Goal: Task Accomplishment & Management: Manage account settings

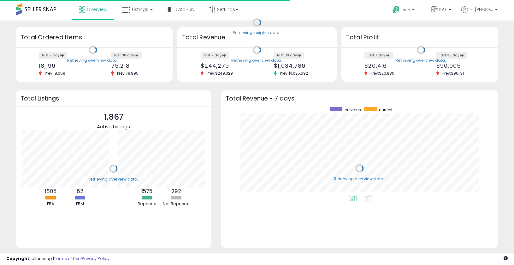
scroll to position [88, 265]
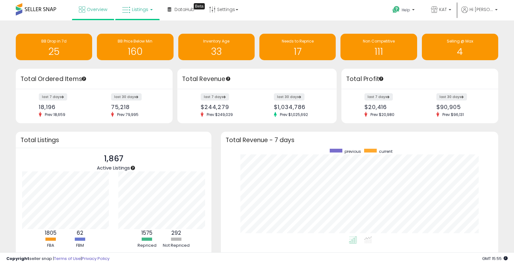
click at [132, 8] on span "Listings" at bounding box center [140, 9] width 16 height 6
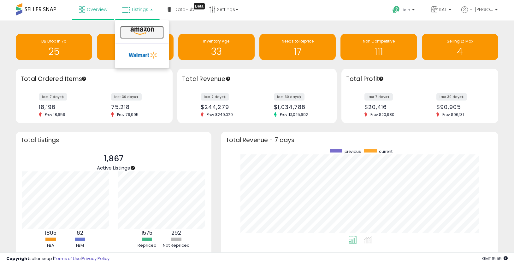
click at [133, 29] on icon at bounding box center [141, 31] width 27 height 8
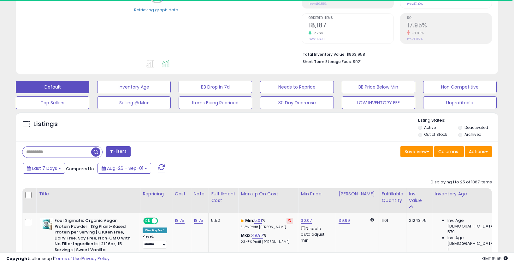
scroll to position [122, 0]
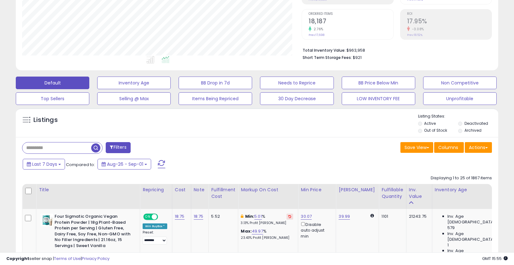
click at [66, 152] on input "text" at bounding box center [79, 148] width 115 height 11
paste input "**********"
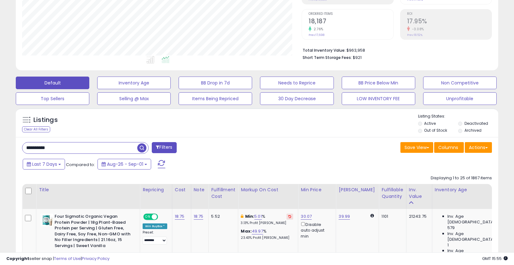
type input "**********"
click at [140, 150] on span "button" at bounding box center [141, 148] width 9 height 9
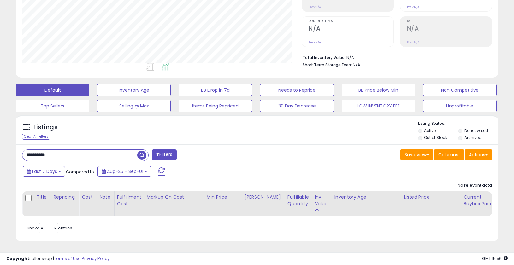
click at [142, 158] on span "button" at bounding box center [141, 155] width 9 height 9
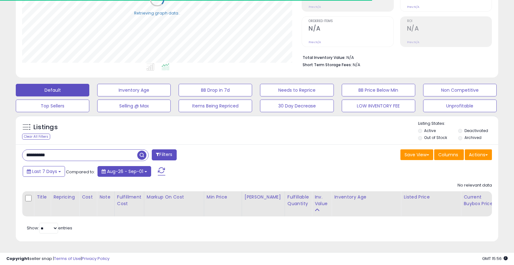
click at [144, 176] on button "Aug-26 - Sep-01" at bounding box center [124, 171] width 54 height 11
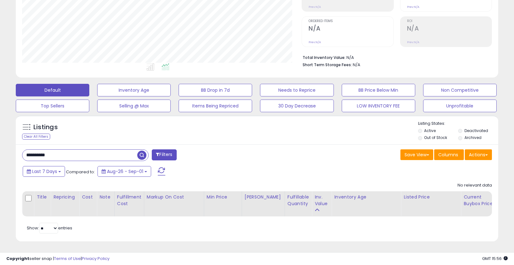
click at [217, 170] on div "Last 7 Days Compared to: Aug-26 - Sep-01" at bounding box center [197, 172] width 352 height 14
click at [145, 154] on span "button" at bounding box center [141, 155] width 9 height 9
